Goal: Obtain resource: Download file/media

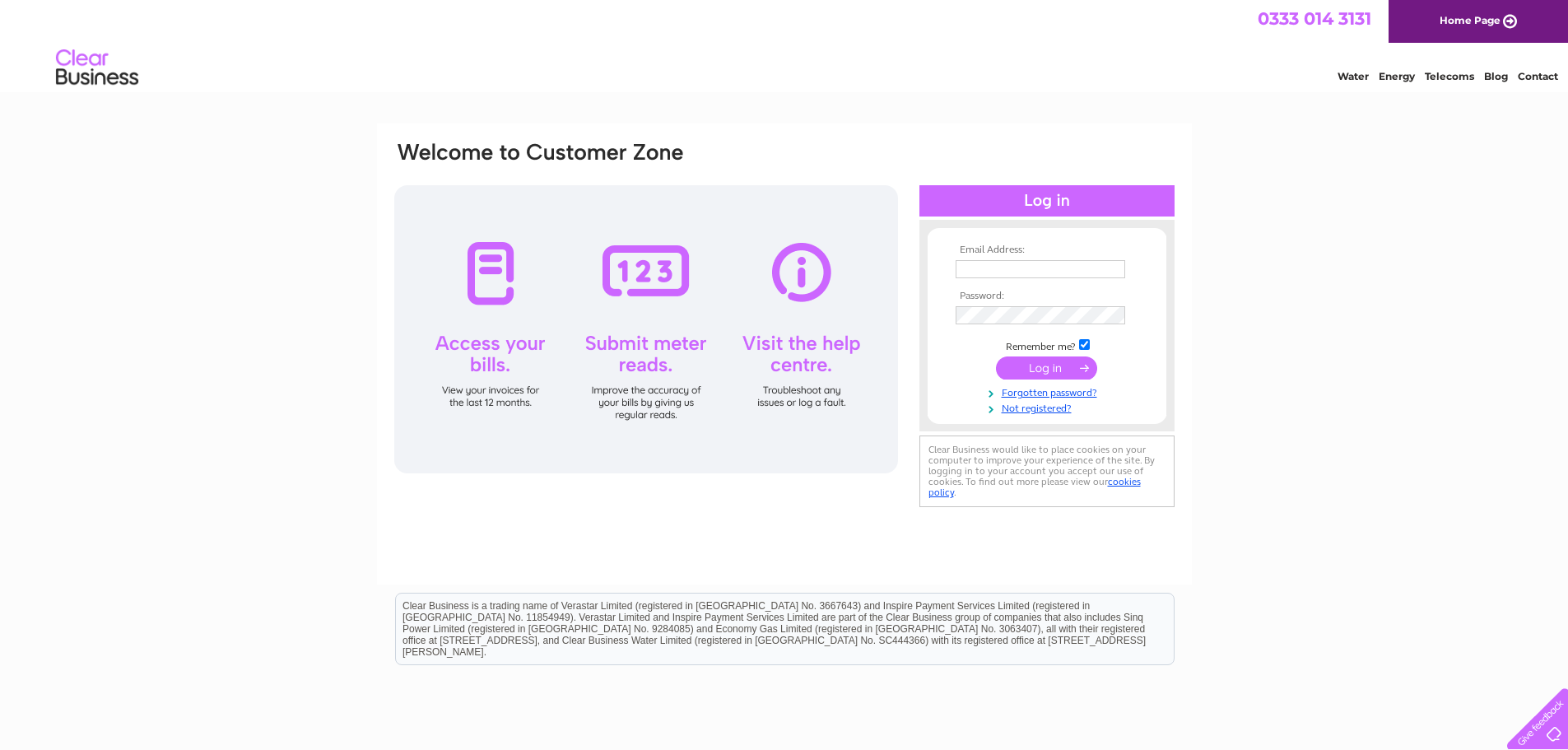
type input "info@shearersorkney.co.uk"
click at [1060, 367] on input "submit" at bounding box center [1046, 368] width 102 height 23
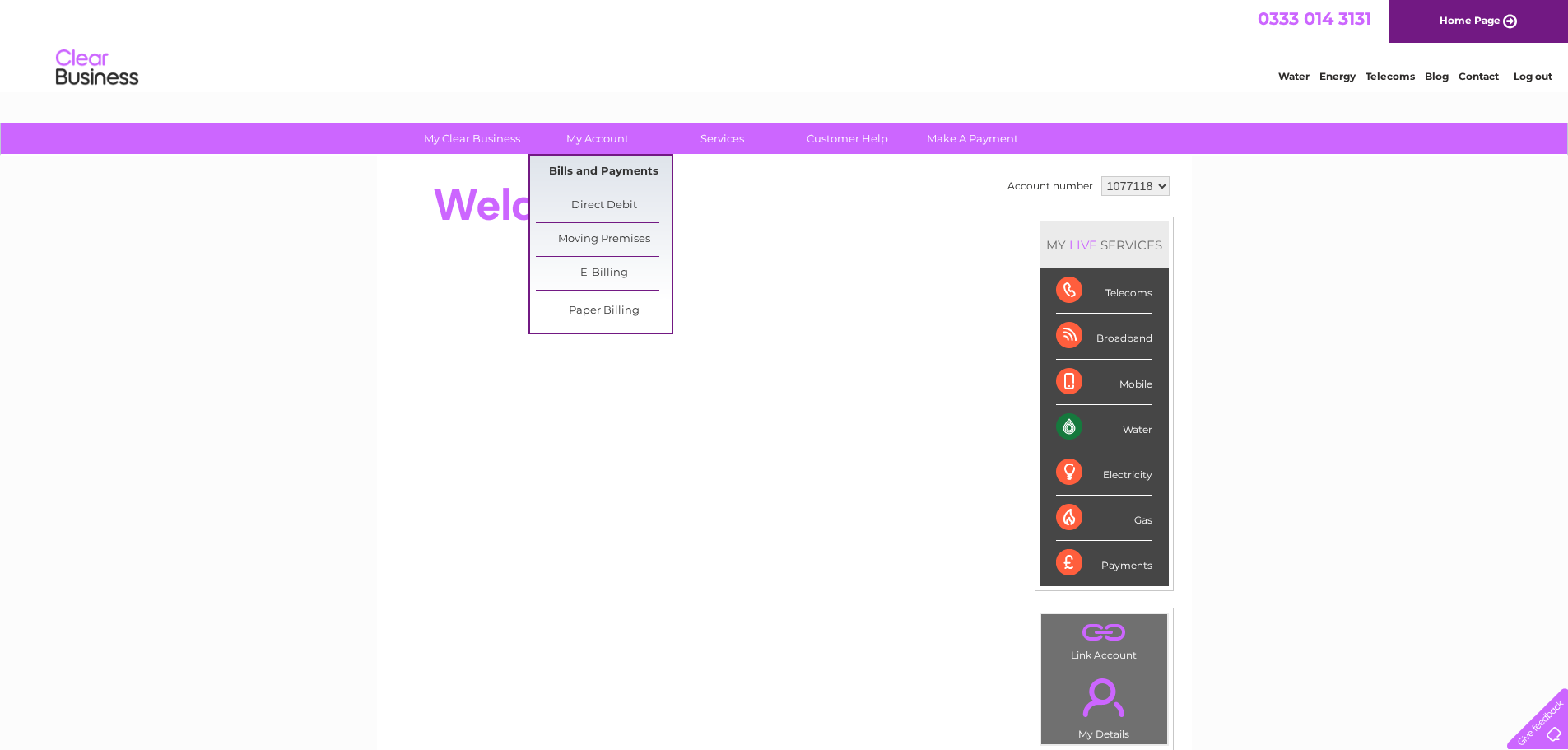
click at [601, 169] on link "Bills and Payments" at bounding box center [603, 172] width 136 height 33
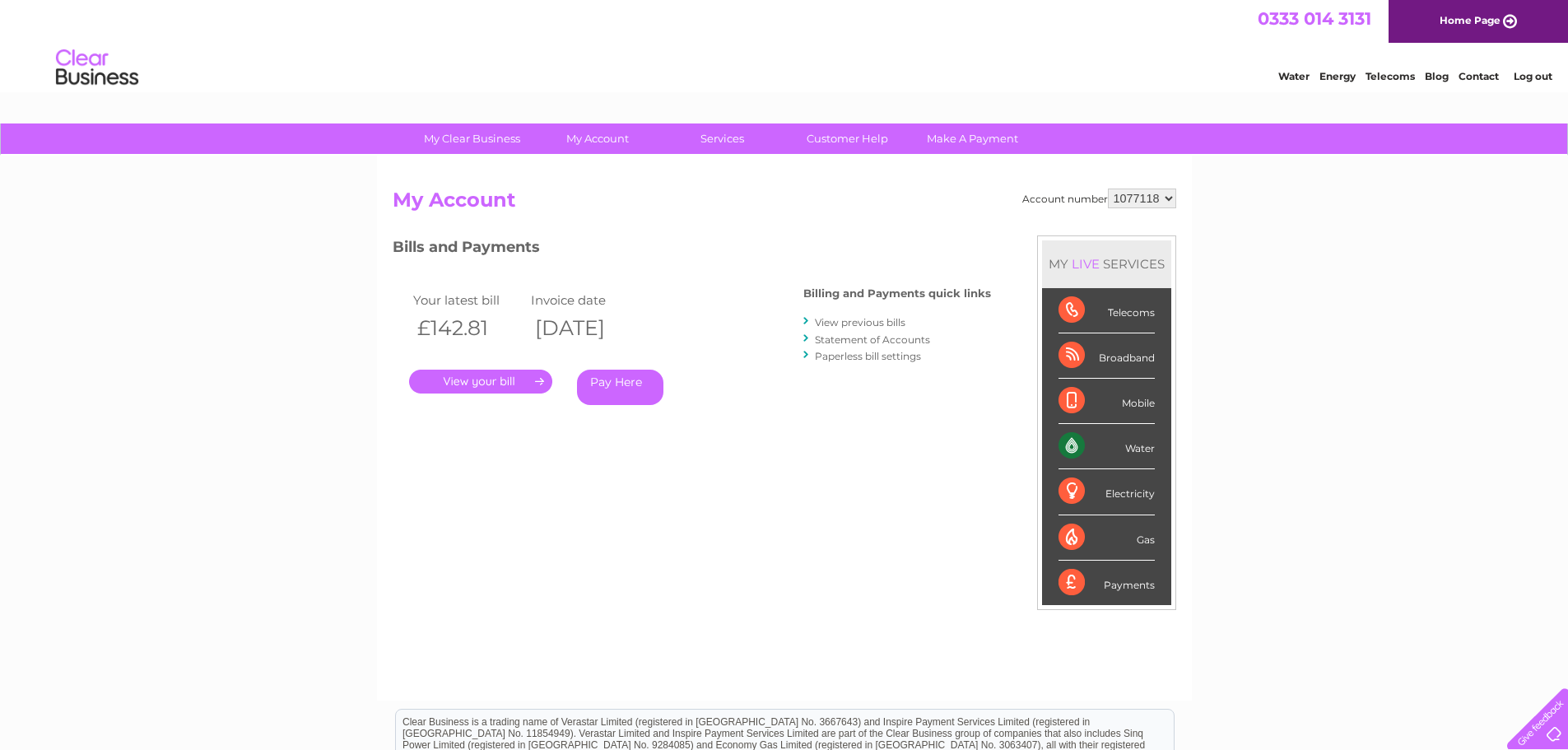
click at [476, 375] on link "." at bounding box center [481, 381] width 143 height 24
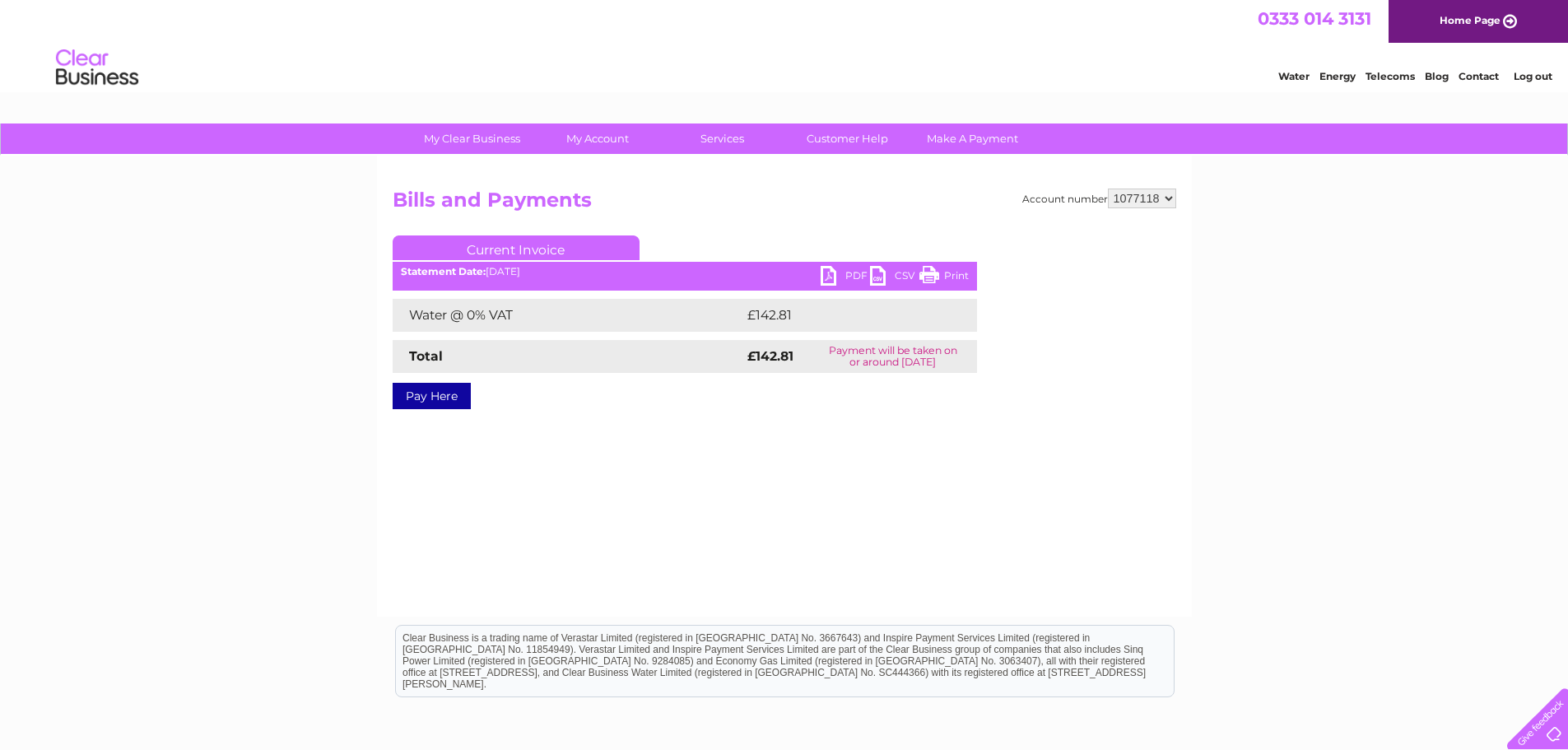
click at [851, 272] on link "PDF" at bounding box center [845, 278] width 49 height 24
click at [1538, 75] on link "Log out" at bounding box center [1532, 75] width 39 height 13
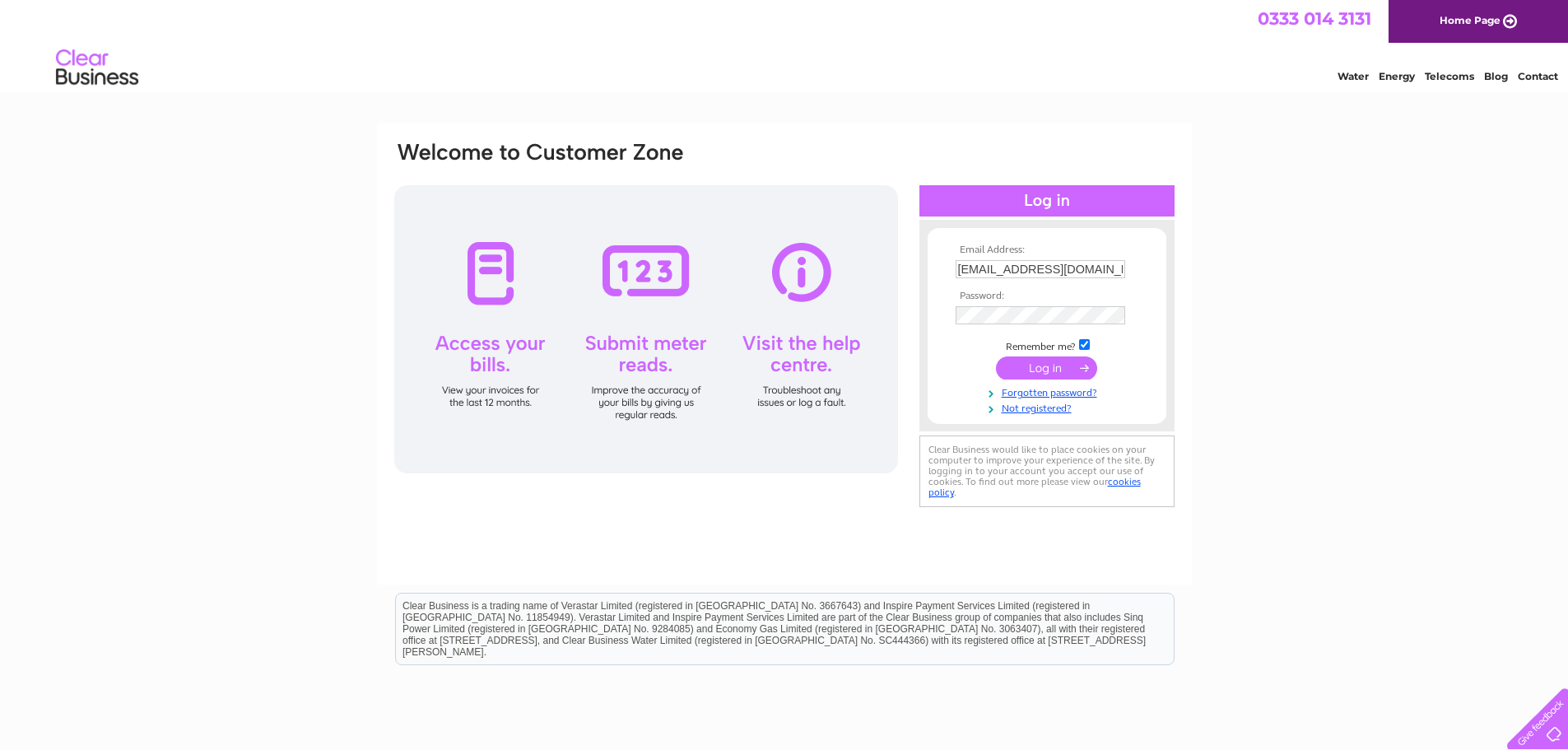
click at [1095, 276] on input "info@shearersorkney.co.uk" at bounding box center [1040, 269] width 169 height 18
type input "Apartments@shearersorkney.co.uk"
click at [1046, 365] on input "submit" at bounding box center [1046, 368] width 102 height 23
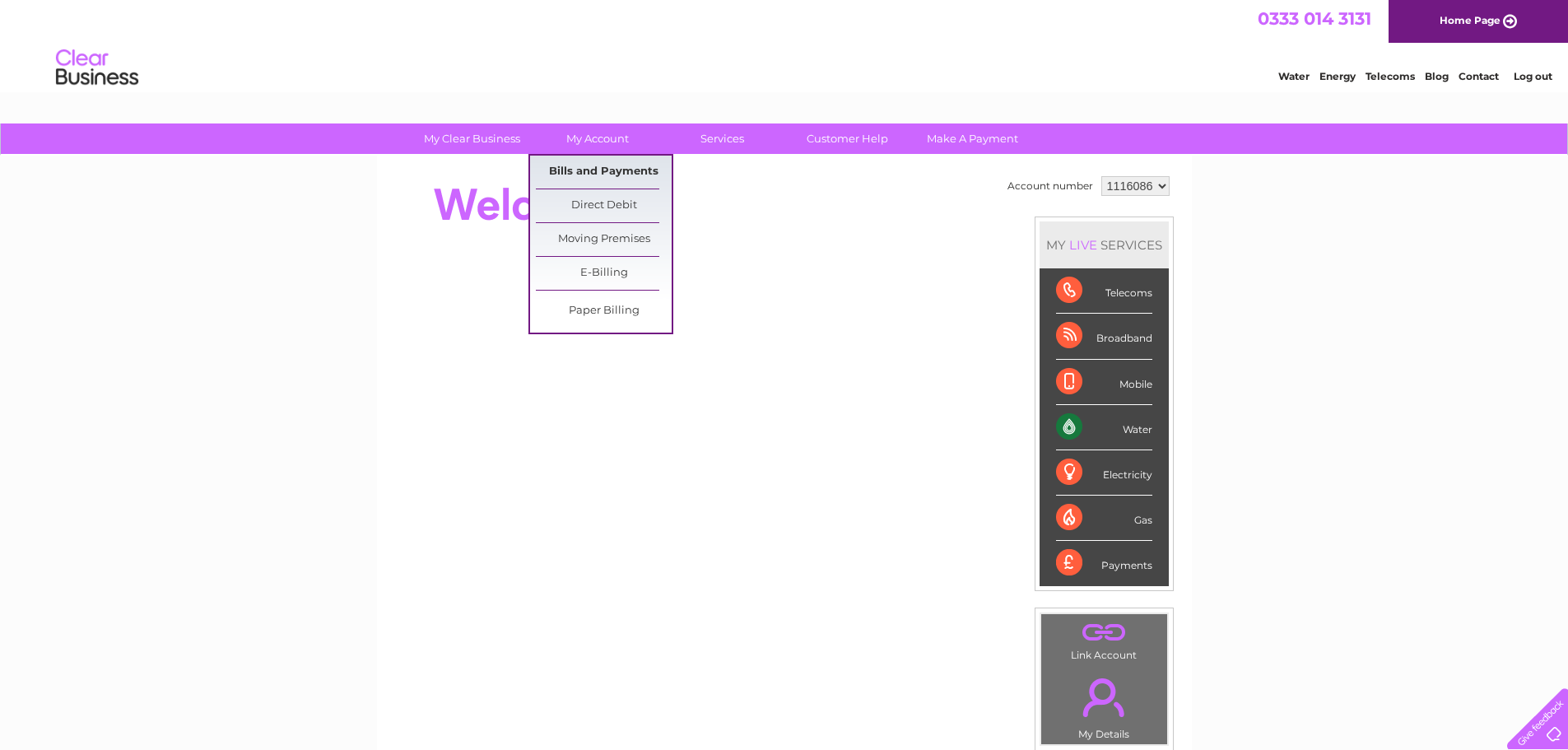
click at [598, 178] on link "Bills and Payments" at bounding box center [603, 172] width 136 height 33
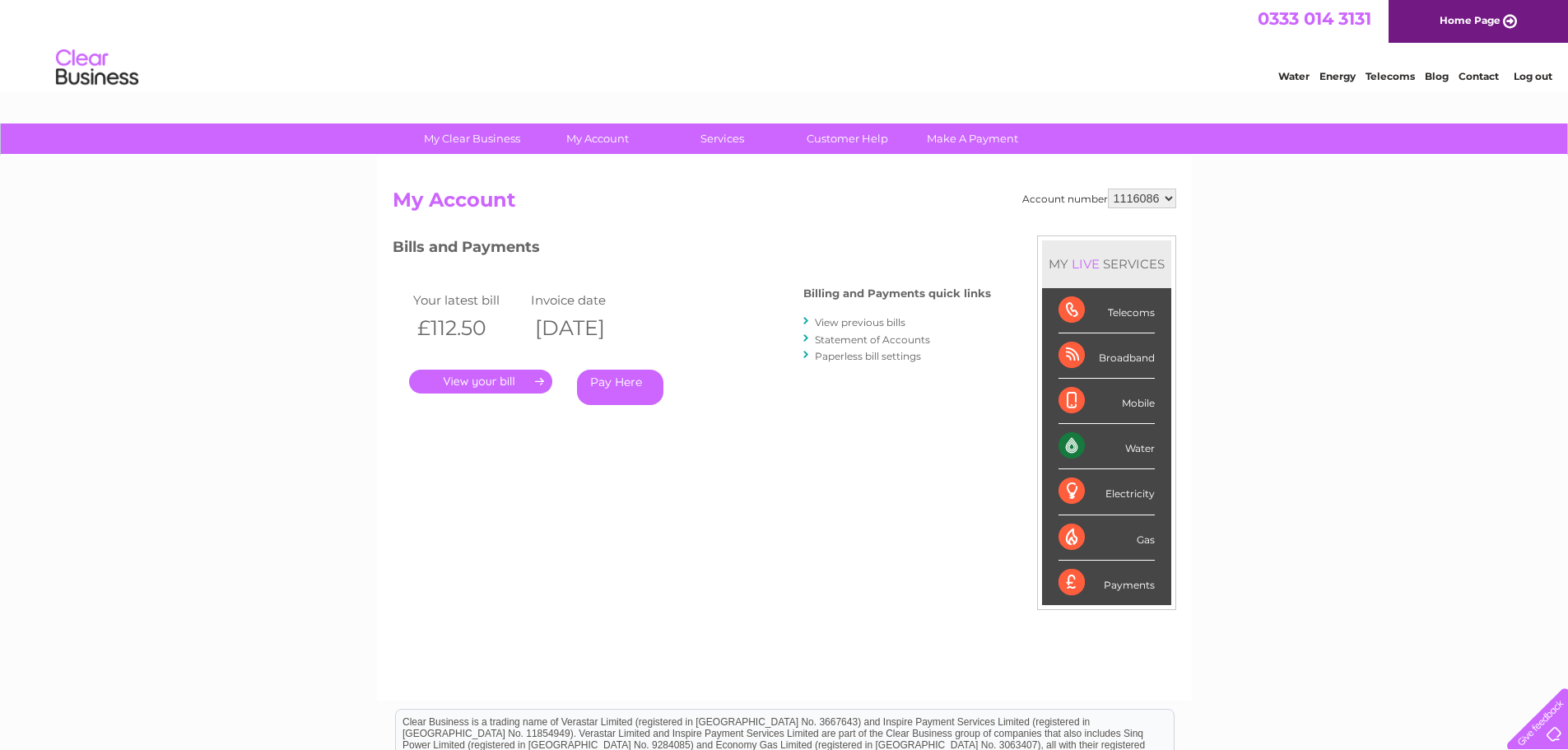
click at [482, 373] on link "." at bounding box center [481, 381] width 143 height 24
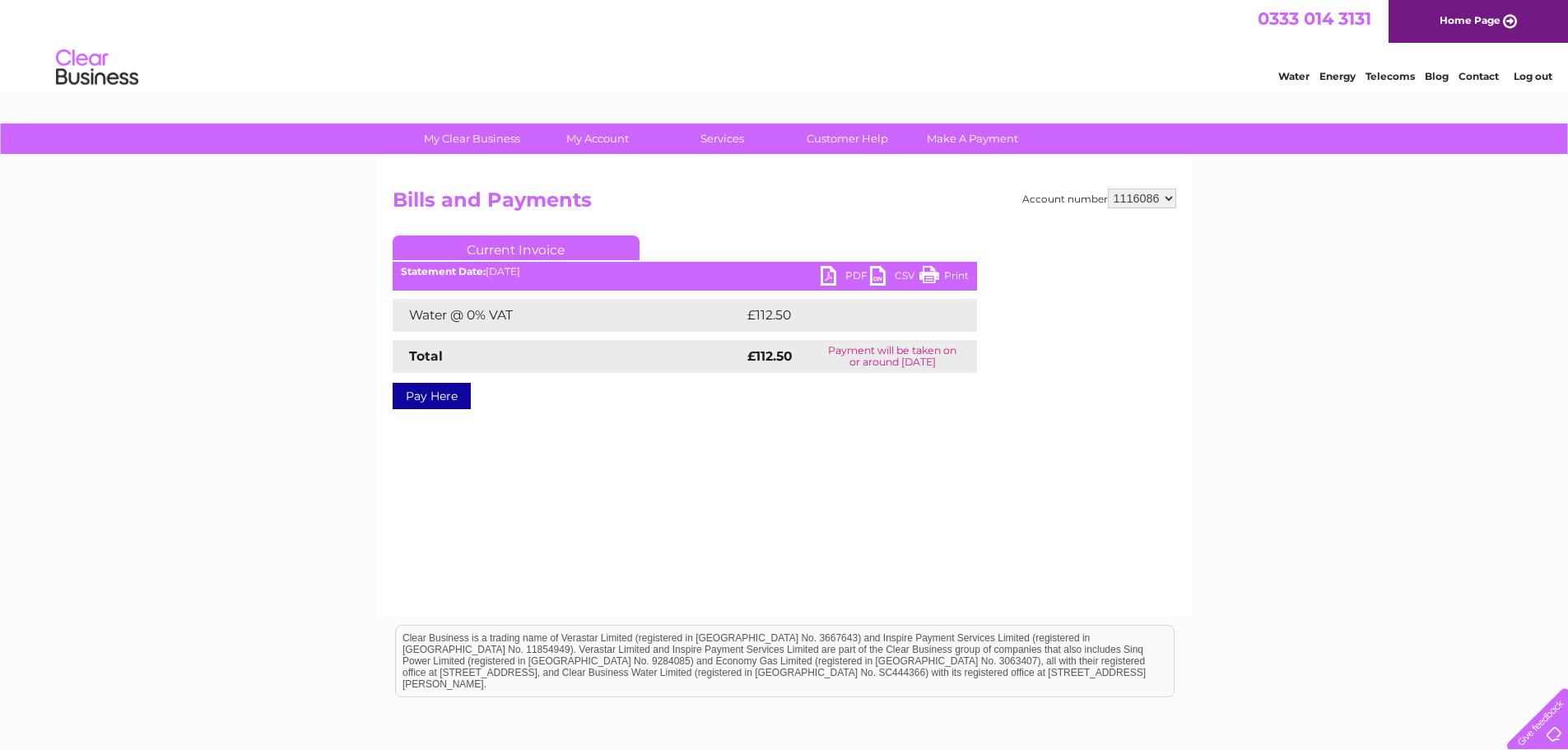
click at [843, 272] on link "PDF" at bounding box center [845, 278] width 49 height 24
